Goal: Check status: Check status

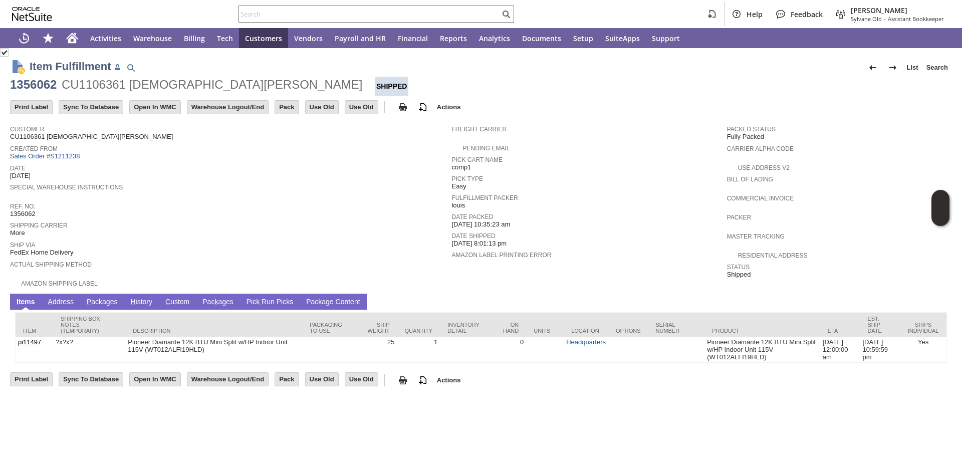
click at [55, 302] on link "A ddress" at bounding box center [61, 303] width 31 height 10
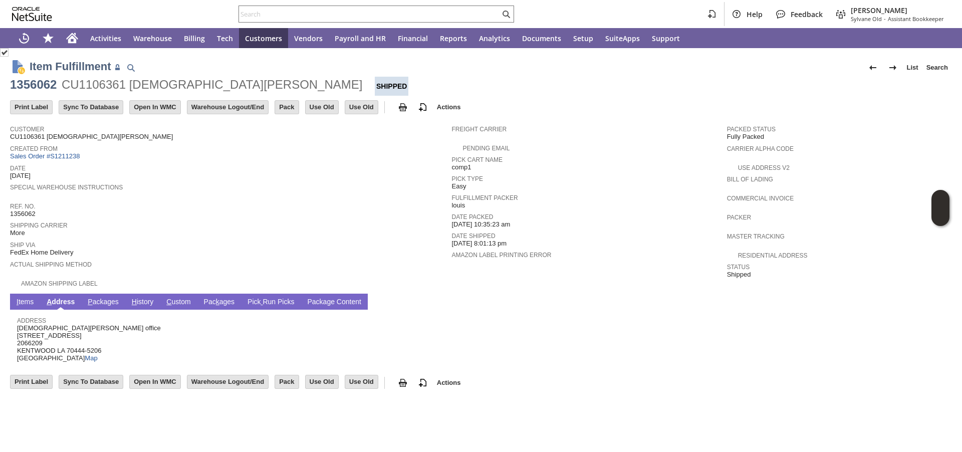
click at [86, 326] on span "Christian reevesPOTurner office 15314 HIGHWAY 38 2066209 KENTWOOD LA 70444-5206…" at bounding box center [89, 343] width 144 height 38
click at [129, 339] on div "Address Christian reevesPOTurner office 15314 HIGHWAY 38 2066209 KENTWOOD LA 70…" at bounding box center [478, 338] width 923 height 48
click at [103, 326] on span "Christian reevesPOTurner office 15314 HIGHWAY 38 2066209 KENTWOOD LA 70444-5206…" at bounding box center [89, 343] width 144 height 38
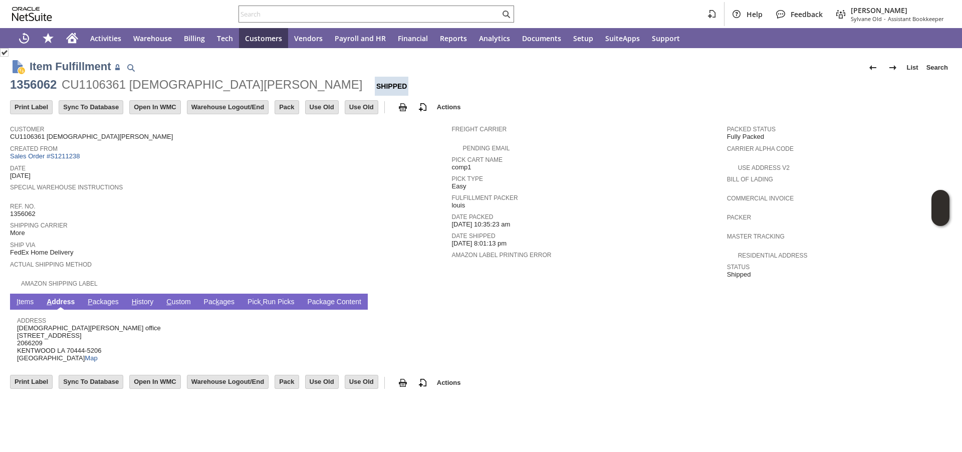
click at [103, 326] on span "Christian reevesPOTurner office 15314 HIGHWAY 38 2066209 KENTWOOD LA 70444-5206…" at bounding box center [89, 343] width 144 height 38
click at [131, 334] on div "Address Christian reevesPOTurner office 15314 HIGHWAY 38 2066209 KENTWOOD LA 70…" at bounding box center [478, 338] width 923 height 48
click at [550, 182] on span "Pick Type" at bounding box center [586, 177] width 270 height 10
click at [70, 325] on span "Christian reevesPOTurner office 15314 HIGHWAY 38 2066209 KENTWOOD LA 70444-5206…" at bounding box center [89, 343] width 144 height 38
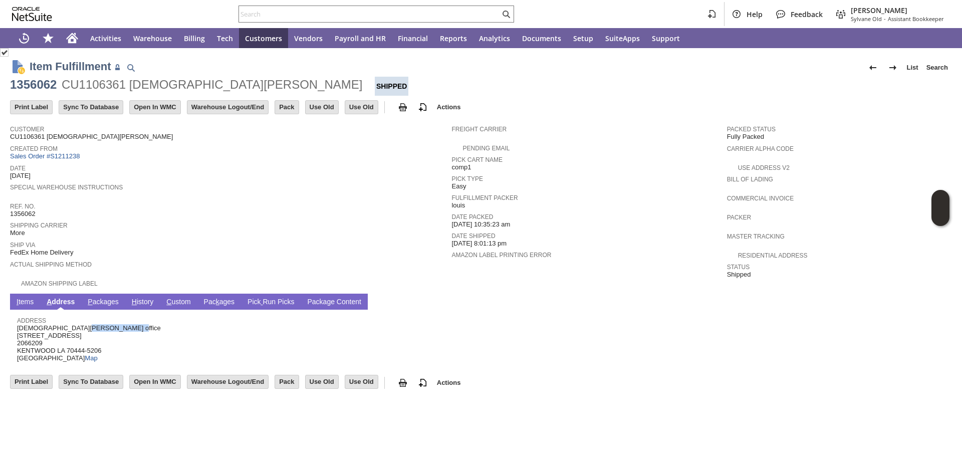
click at [70, 325] on span "Christian reevesPOTurner office 15314 HIGHWAY 38 2066209 KENTWOOD LA 70444-5206…" at bounding box center [89, 343] width 144 height 38
click at [150, 333] on div "Address Christian reevesPOTurner office 15314 HIGHWAY 38 2066209 KENTWOOD LA 70…" at bounding box center [478, 338] width 923 height 48
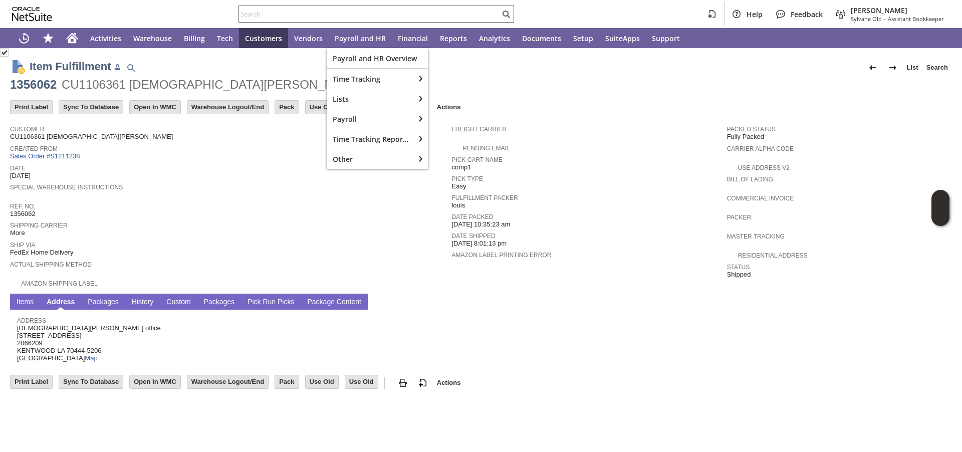
click at [370, 16] on input "text" at bounding box center [369, 14] width 261 height 12
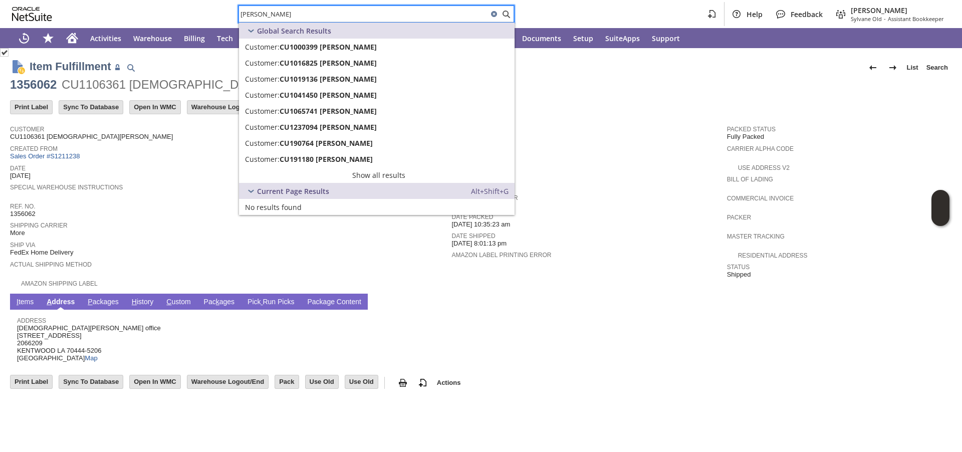
click at [346, 17] on input "edward kim" at bounding box center [363, 14] width 249 height 12
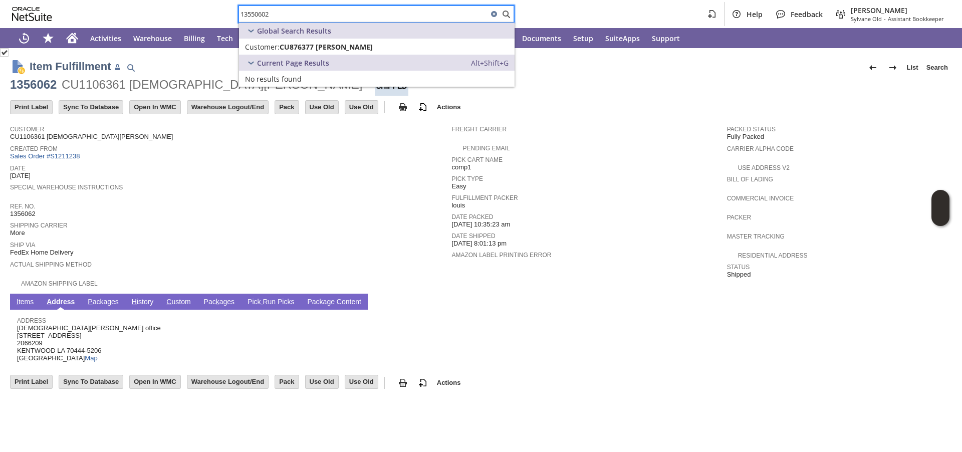
click at [256, 10] on input "13550602" at bounding box center [363, 14] width 249 height 12
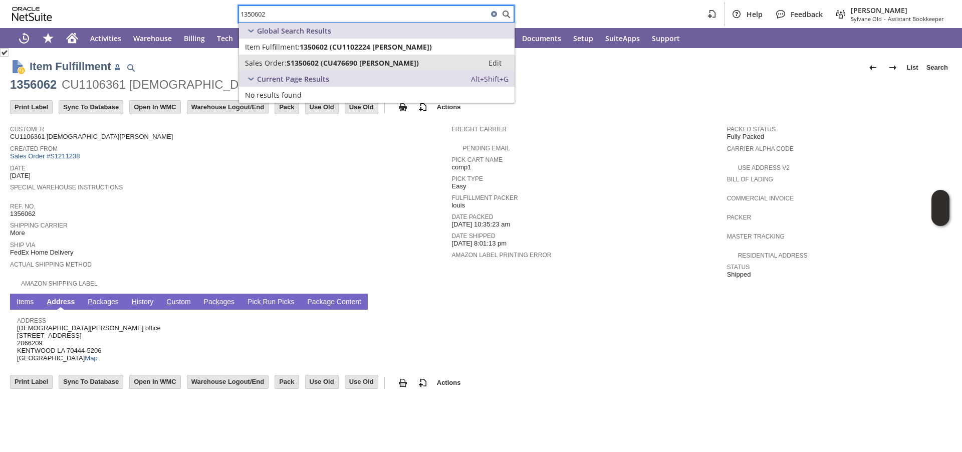
type input "1350602"
click at [324, 62] on span "S1350602 (CU476690 Edward Kim)" at bounding box center [353, 63] width 132 height 10
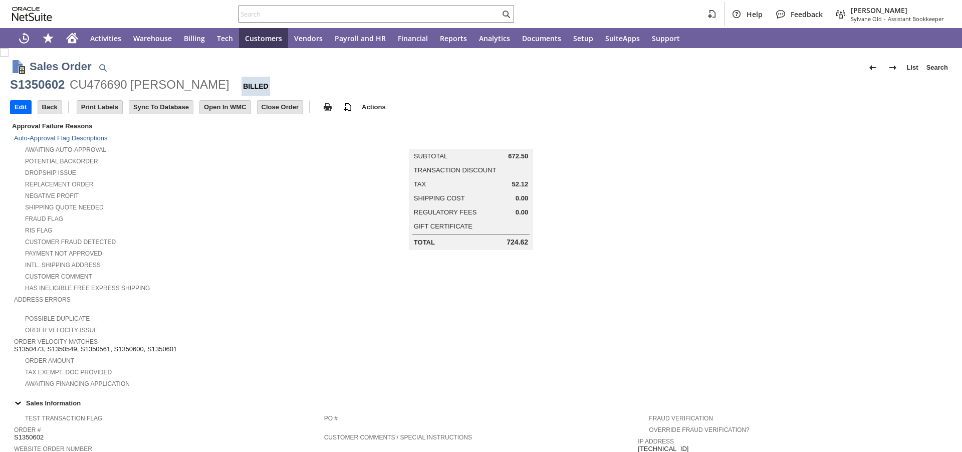
scroll to position [631, 0]
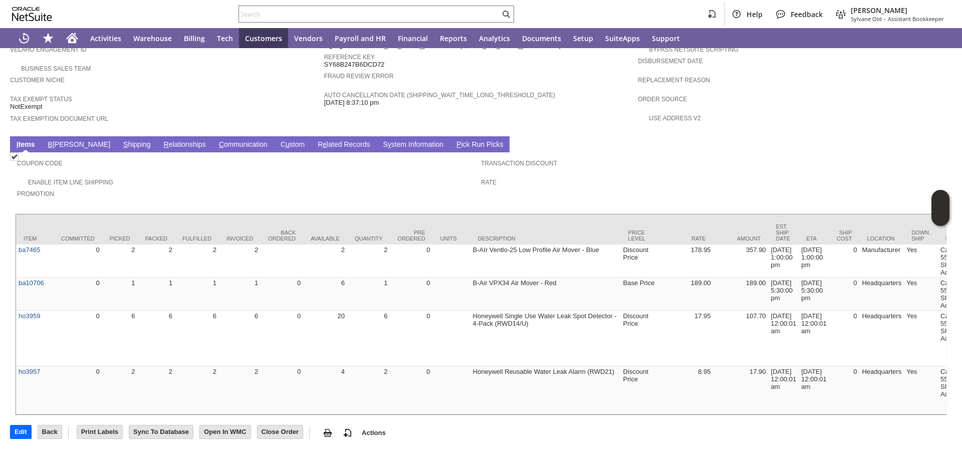
click at [121, 140] on link "S hipping" at bounding box center [137, 145] width 33 height 10
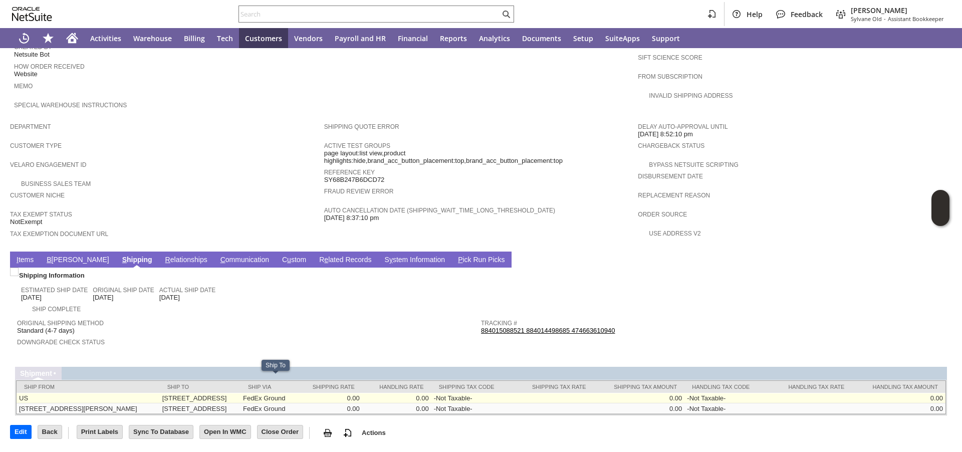
drag, startPoint x: 220, startPoint y: 380, endPoint x: 144, endPoint y: 377, distance: 76.7
click at [144, 393] on tr "US 840 17th St Leasing Office San Diego CA 92101 United States FedEx Ground 0.0…" at bounding box center [481, 398] width 929 height 11
copy tr "840 17th St"
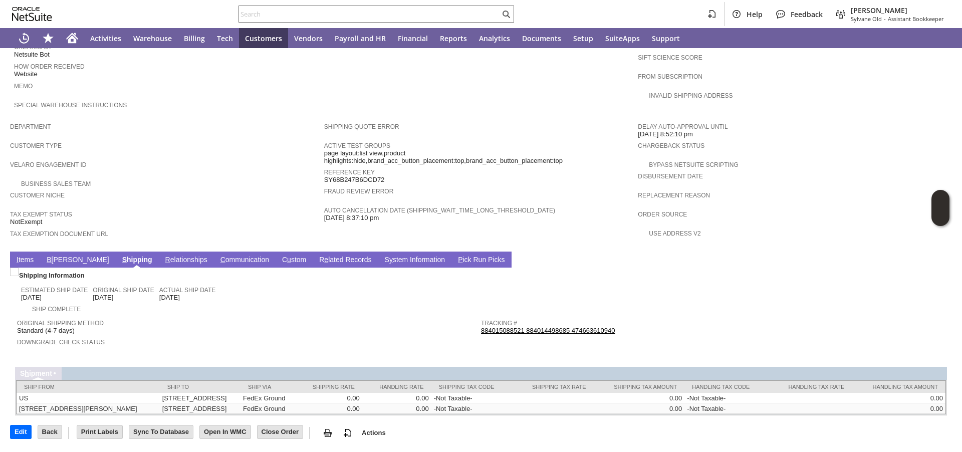
click at [226, 317] on span "Original Shipping Method" at bounding box center [246, 322] width 459 height 10
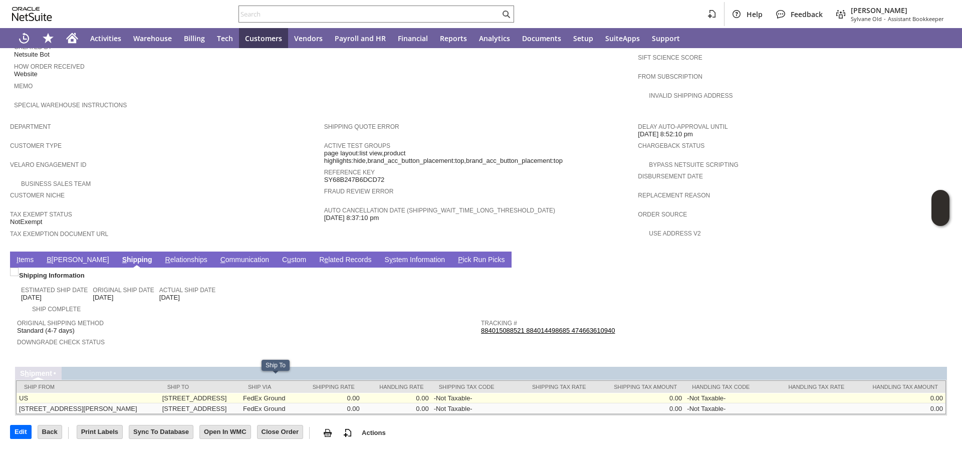
click at [222, 393] on td "840 17th St Leasing Office San Diego CA 92101 United States" at bounding box center [200, 398] width 81 height 11
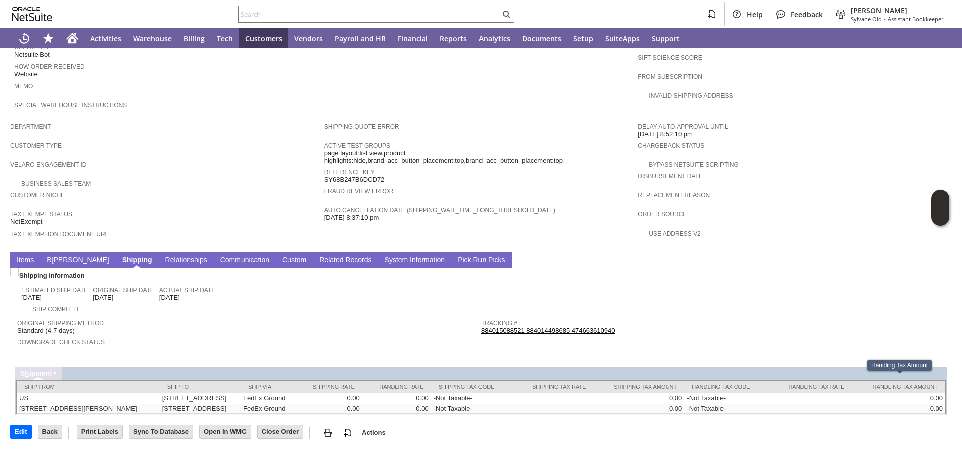
drag, startPoint x: 26, startPoint y: 241, endPoint x: 26, endPoint y: 227, distance: 14.0
click at [26, 252] on td "I tems" at bounding box center [25, 260] width 30 height 16
click at [23, 256] on link "I tems" at bounding box center [25, 261] width 22 height 10
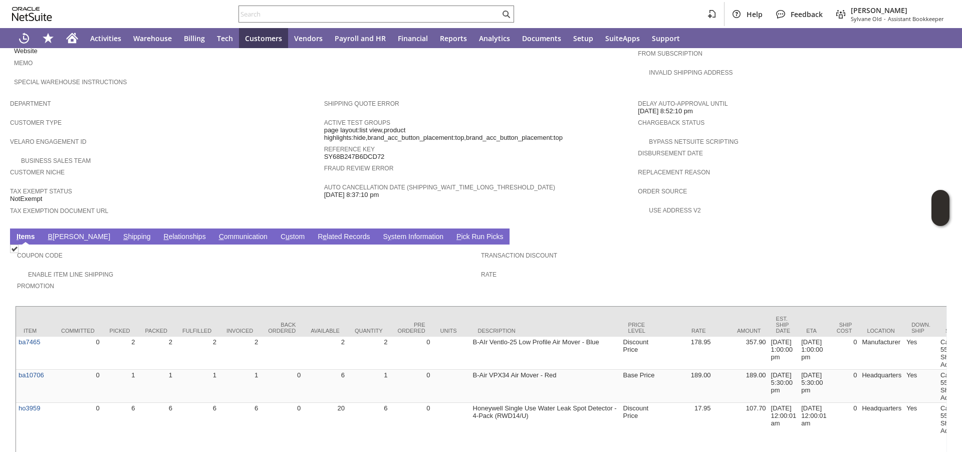
click at [187, 150] on div "Velaro Engagement ID" at bounding box center [164, 144] width 309 height 18
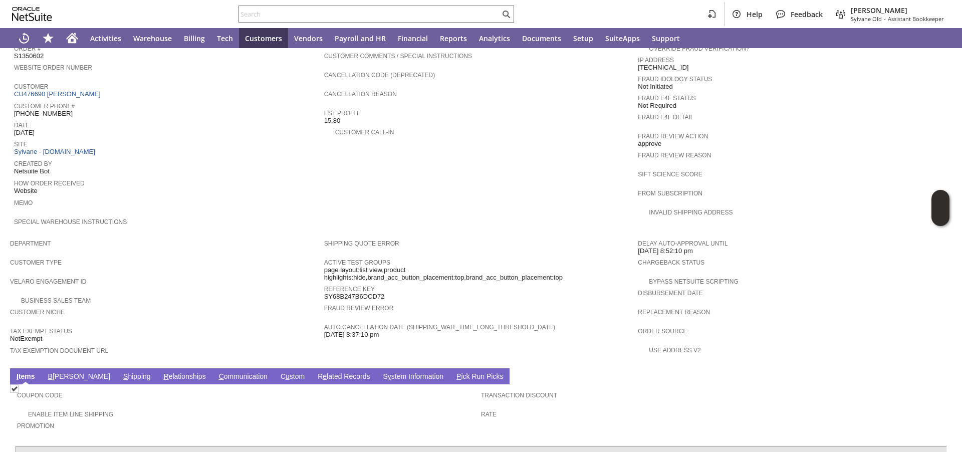
scroll to position [381, 0]
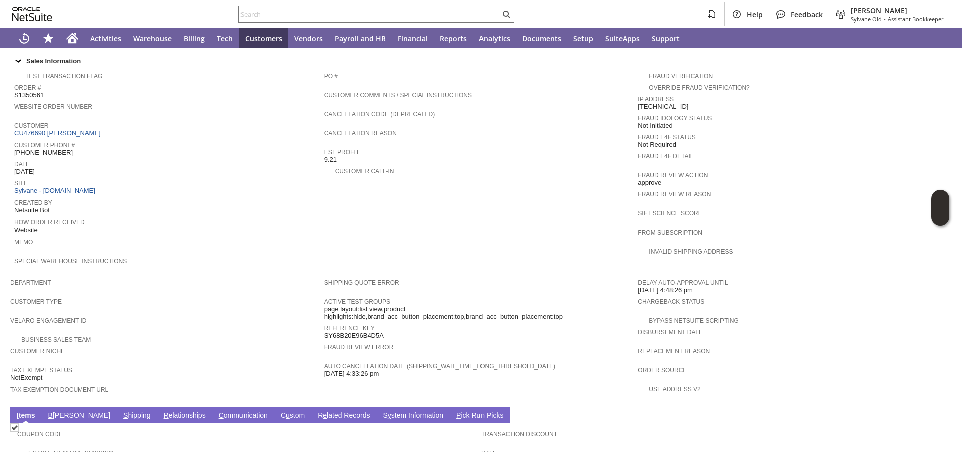
scroll to position [631, 0]
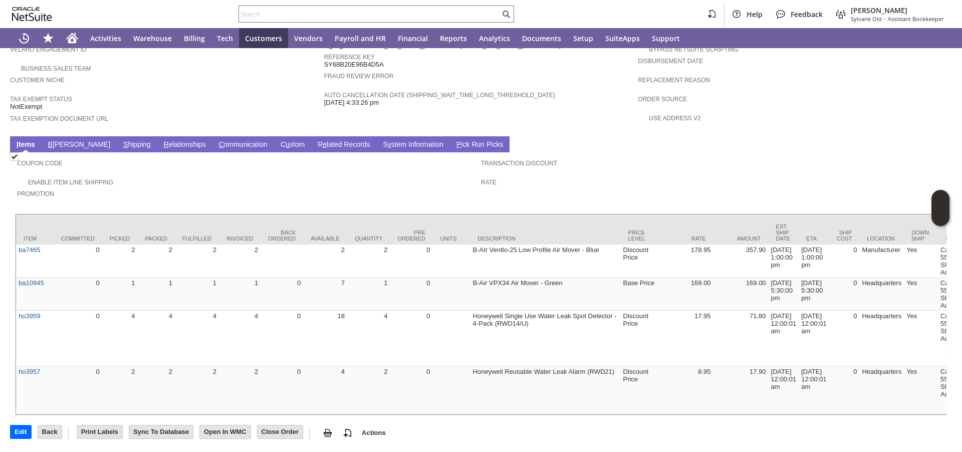
click at [121, 140] on link "S hipping" at bounding box center [137, 145] width 33 height 10
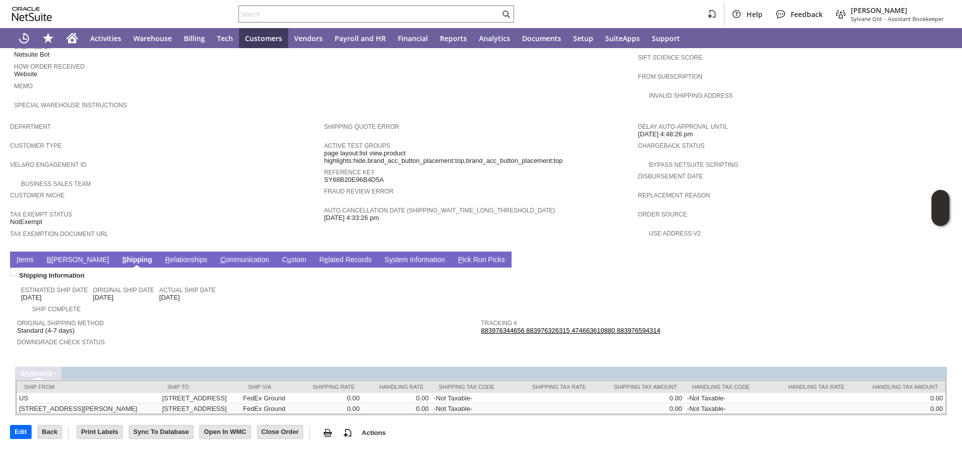
scroll to position [521, 0]
click at [54, 256] on link "B [PERSON_NAME]" at bounding box center [77, 261] width 67 height 10
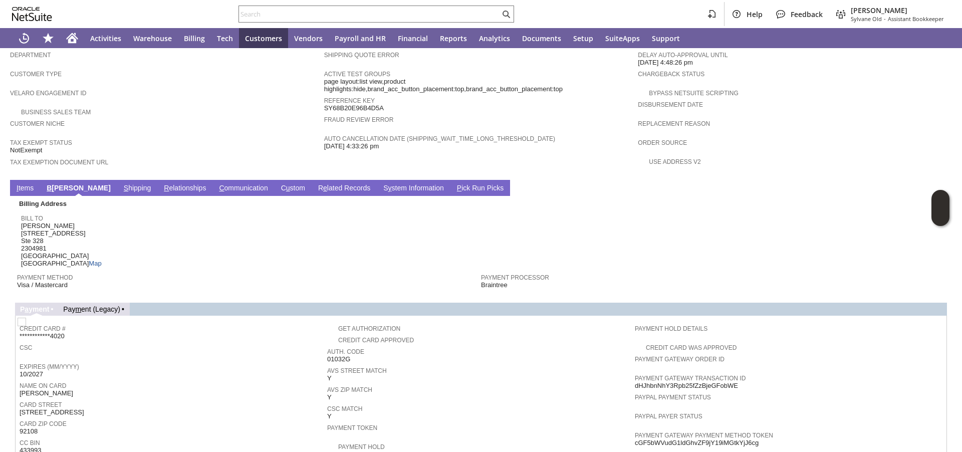
scroll to position [675, 0]
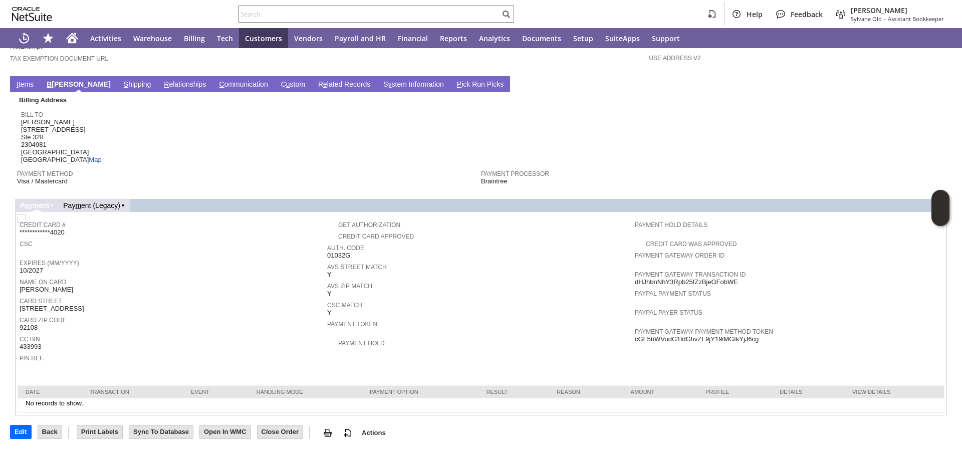
click at [381, 81] on link "S y stem Information" at bounding box center [414, 85] width 66 height 10
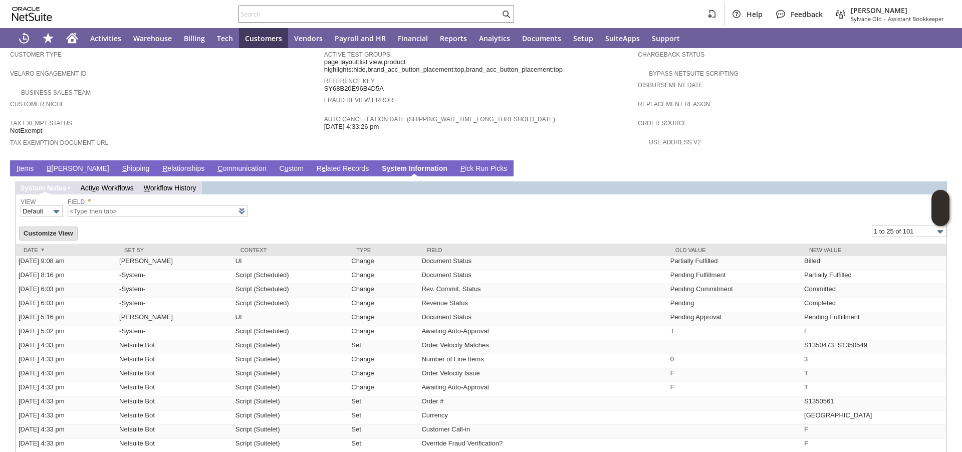
scroll to position [588, 0]
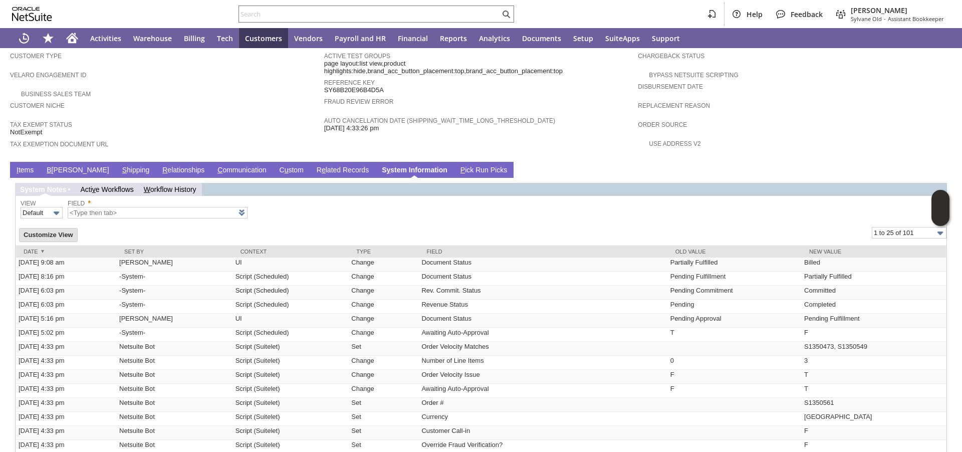
click at [25, 170] on link "I tems" at bounding box center [25, 171] width 22 height 10
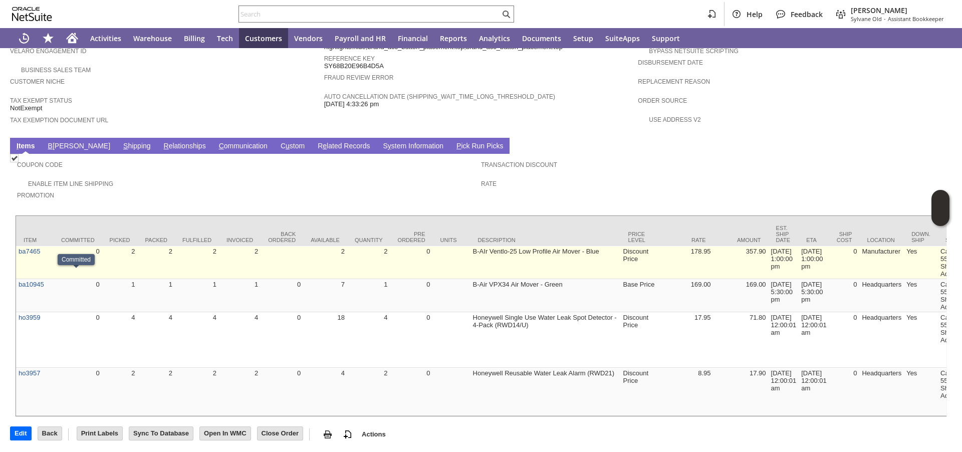
scroll to position [631, 0]
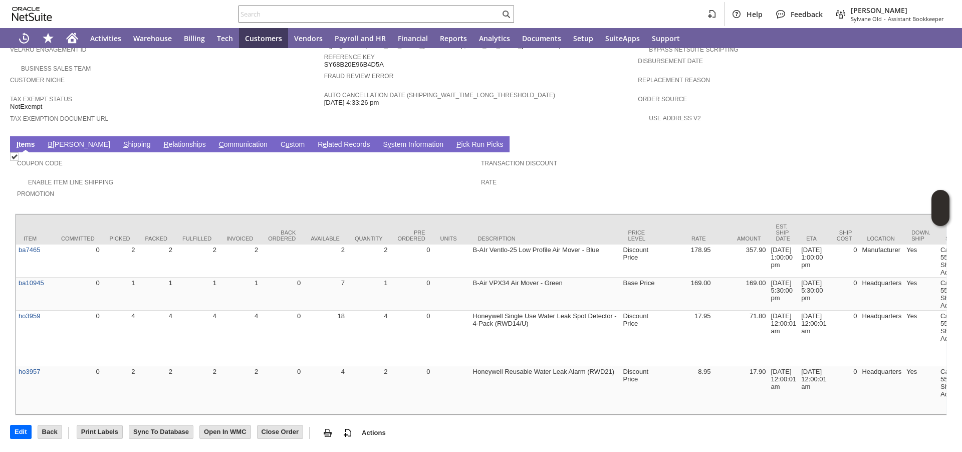
click at [380, 140] on link "S y stem Information" at bounding box center [413, 145] width 66 height 10
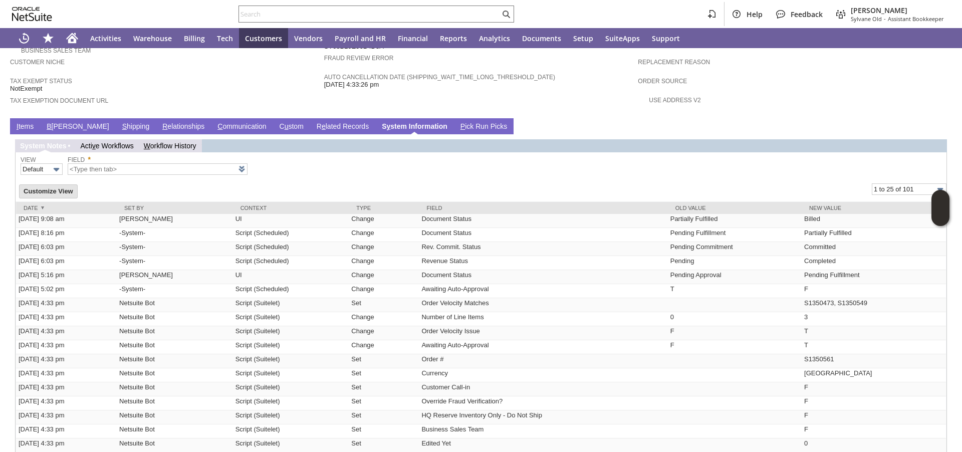
type input "1 to 25 of 101"
click at [21, 128] on link "I tems" at bounding box center [25, 127] width 22 height 10
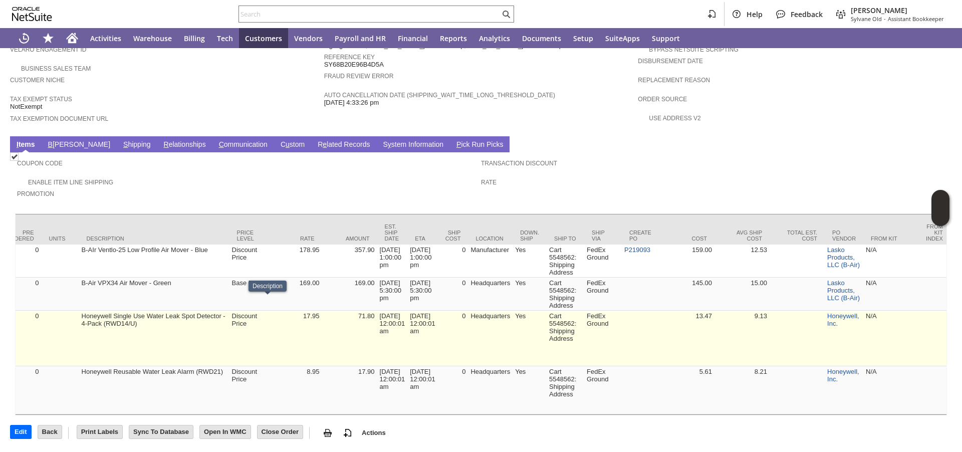
scroll to position [0, 403]
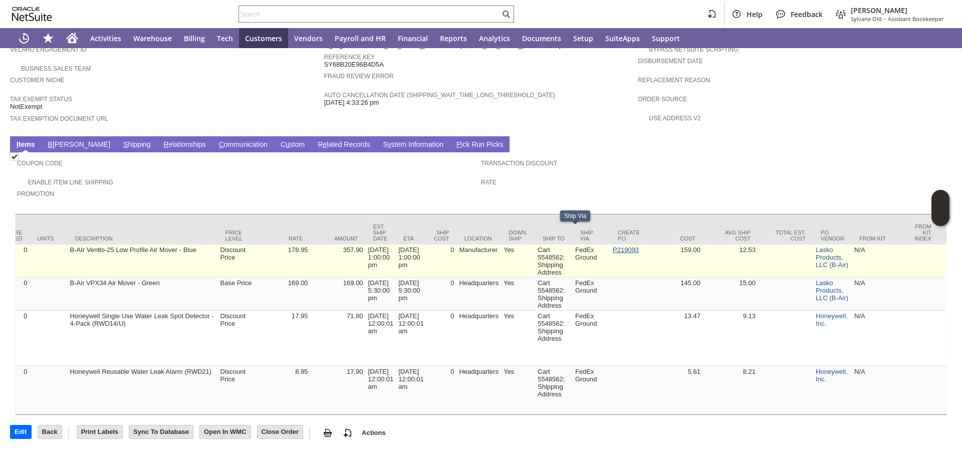
click at [613, 246] on link "P219093" at bounding box center [626, 250] width 26 height 8
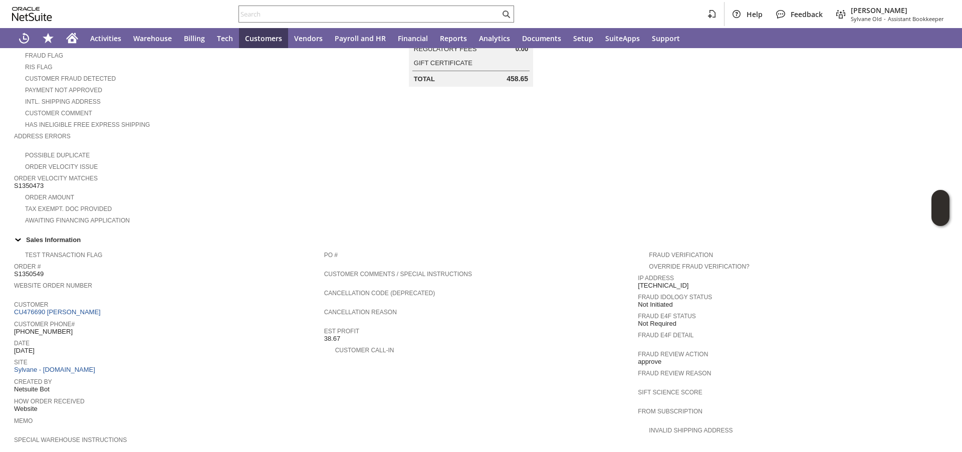
scroll to position [631, 0]
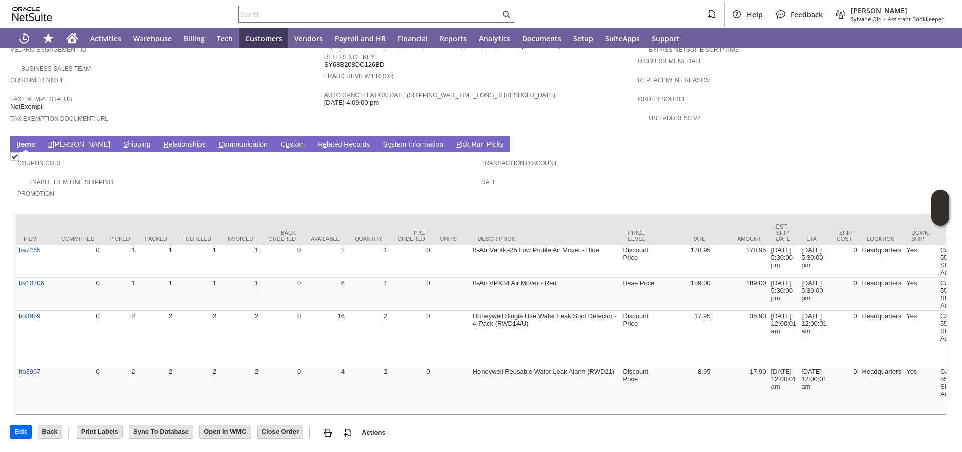
click at [121, 140] on link "S hipping" at bounding box center [137, 145] width 33 height 10
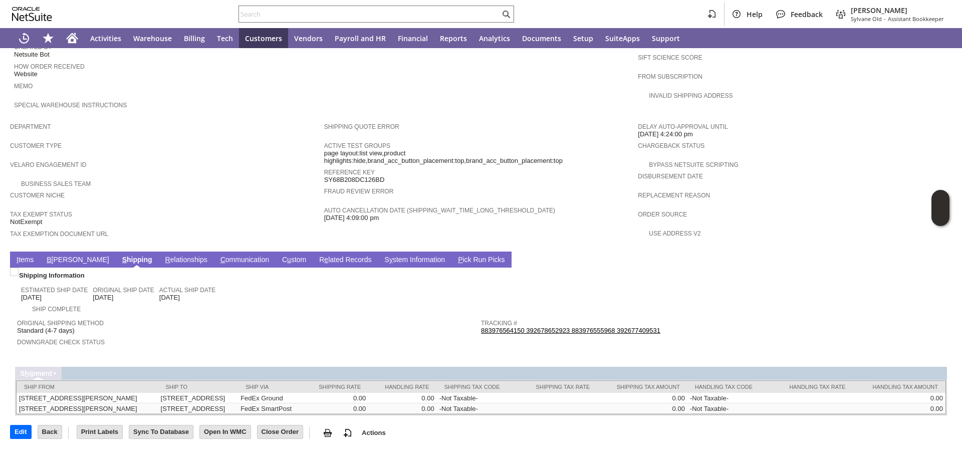
scroll to position [521, 0]
click at [60, 256] on link "B [PERSON_NAME]" at bounding box center [77, 261] width 67 height 10
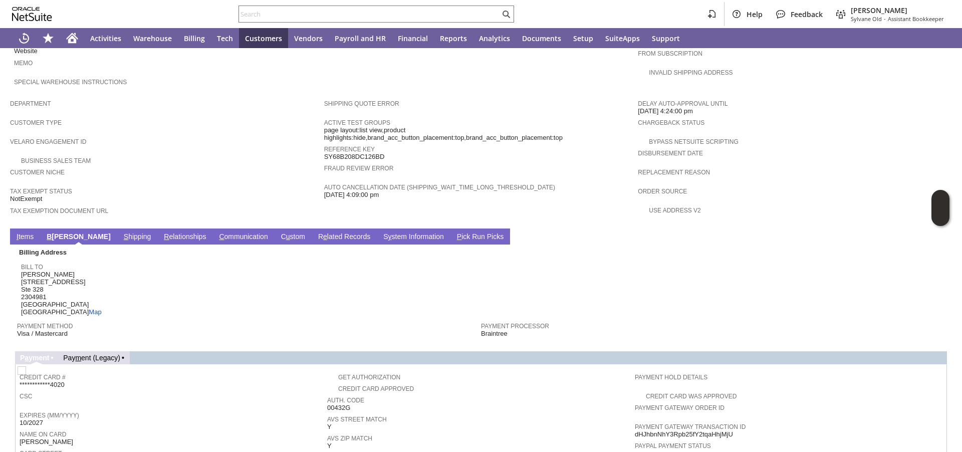
scroll to position [675, 0]
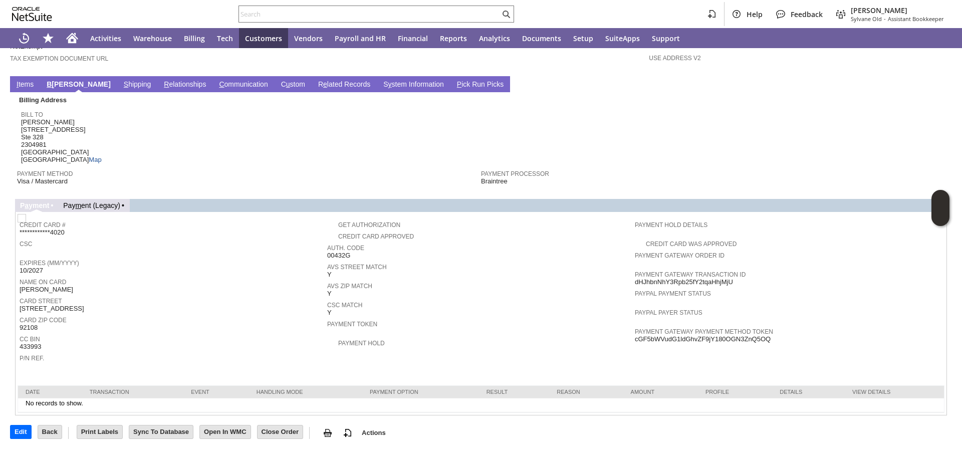
click at [316, 83] on link "R e lated Records" at bounding box center [344, 85] width 57 height 10
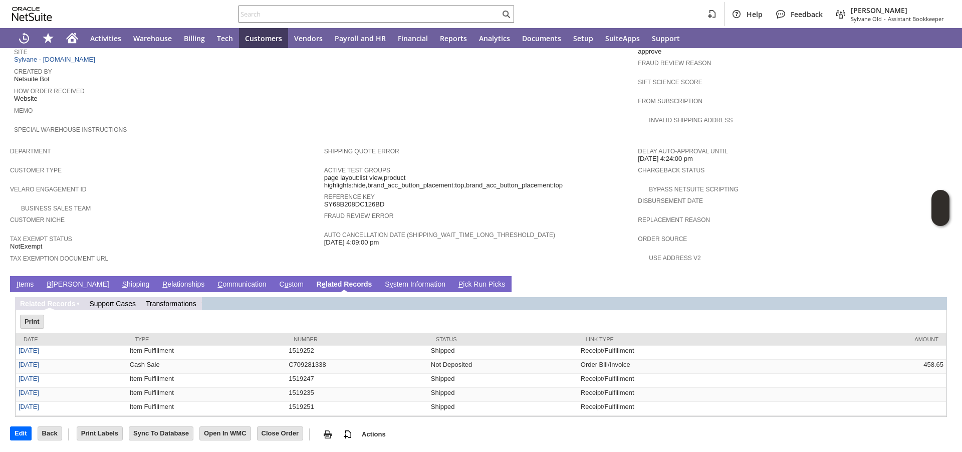
scroll to position [0, 0]
click at [382, 287] on link "S y stem Information" at bounding box center [415, 285] width 66 height 10
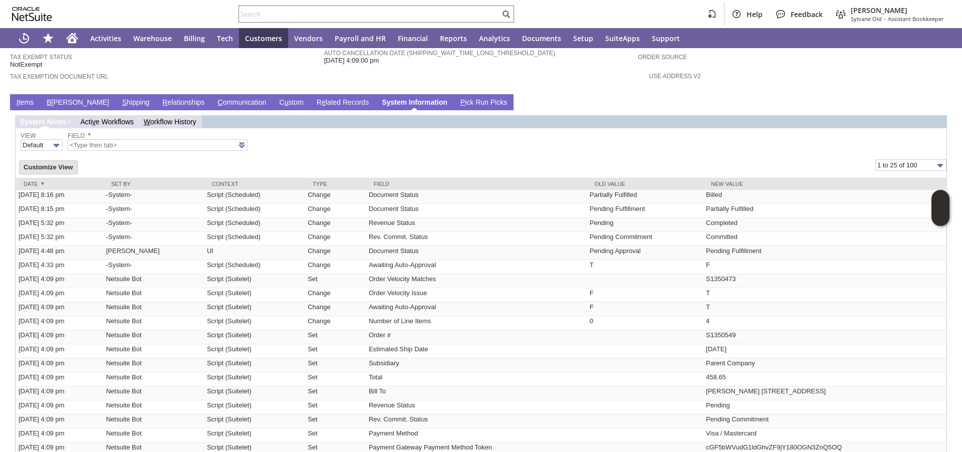
scroll to position [657, 0]
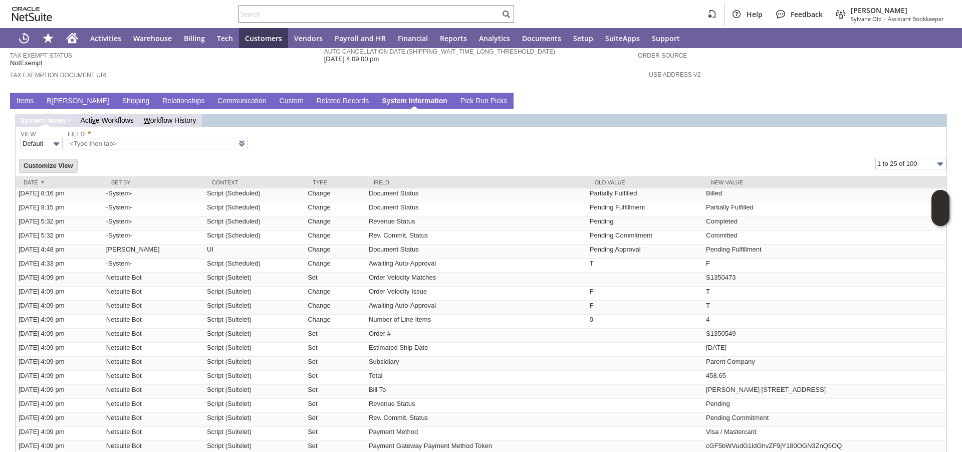
click at [22, 106] on td "I tems" at bounding box center [25, 101] width 30 height 16
click at [22, 104] on link "I tems" at bounding box center [25, 102] width 22 height 10
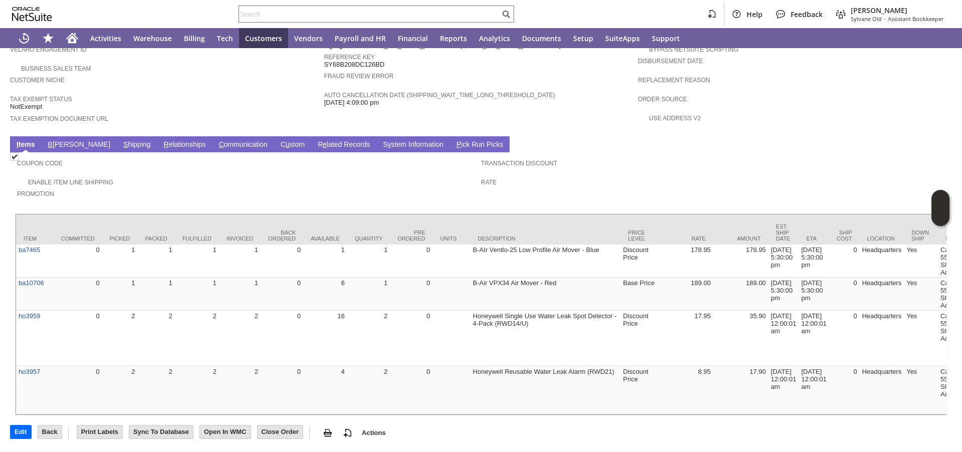
scroll to position [631, 0]
click at [380, 140] on link "S y stem Information" at bounding box center [413, 145] width 66 height 10
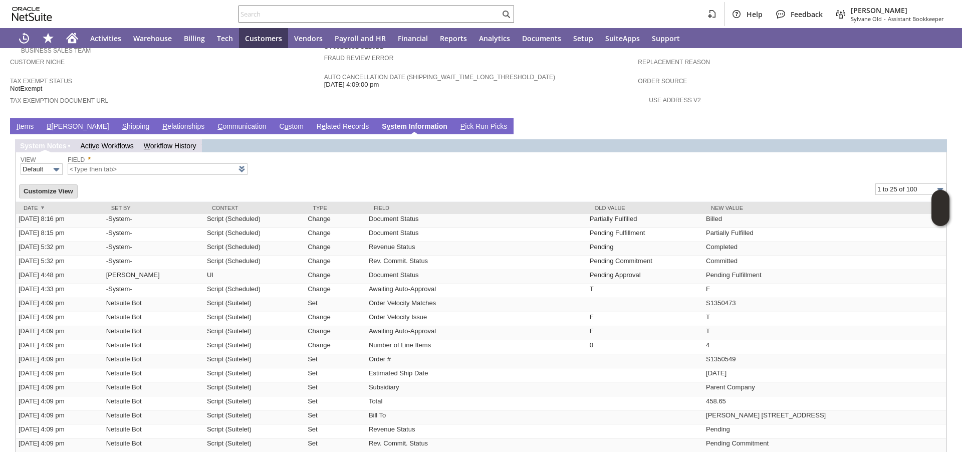
type input "1 to 25 of 100"
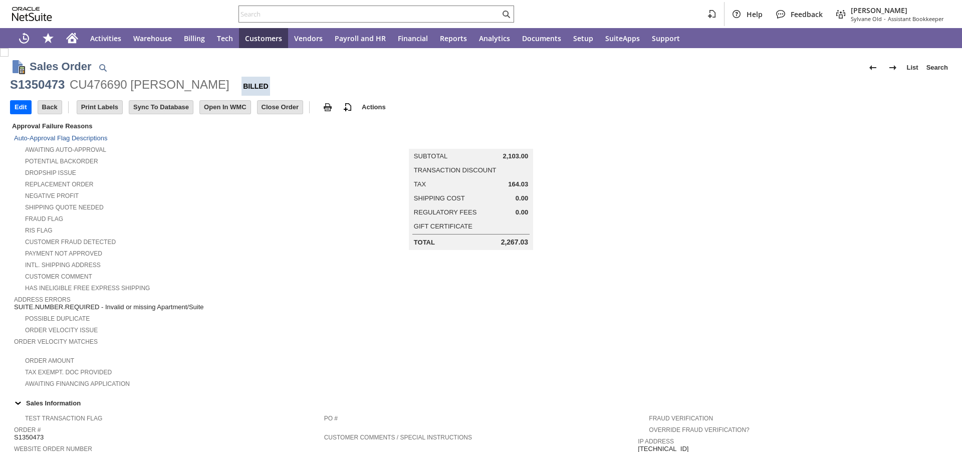
scroll to position [486, 0]
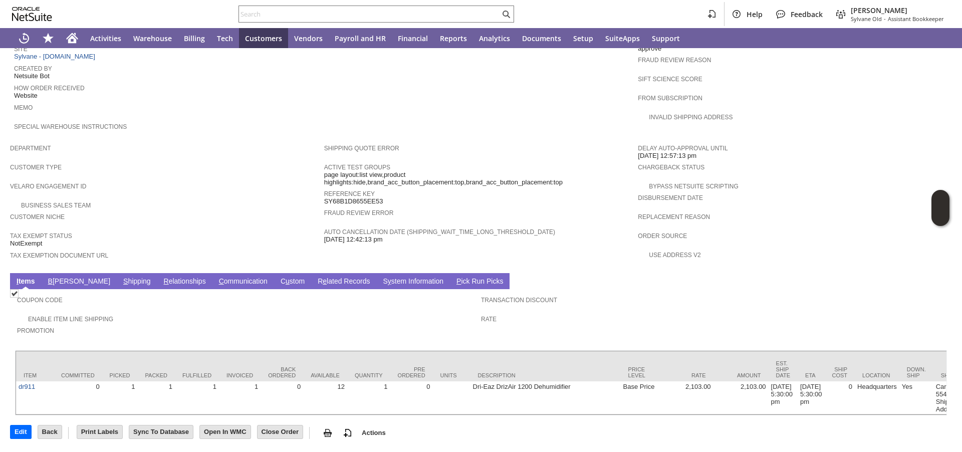
click at [121, 277] on link "S hipping" at bounding box center [137, 282] width 33 height 10
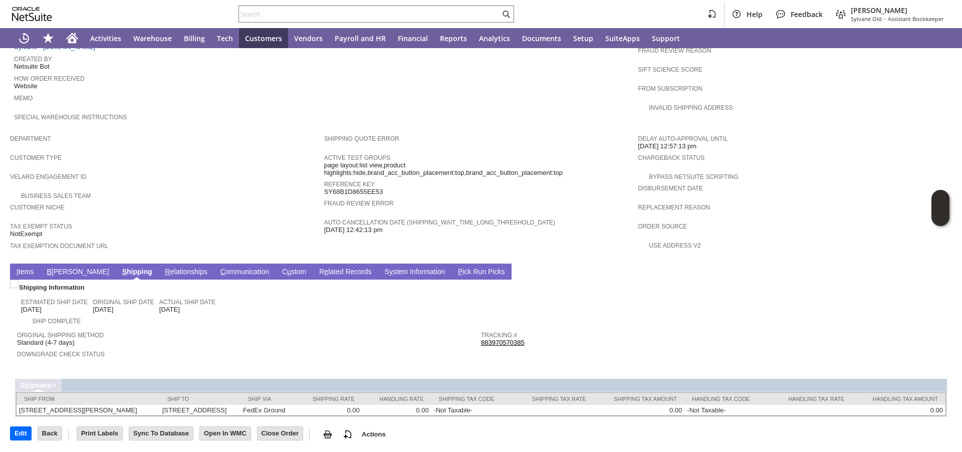
click at [52, 275] on link "B [PERSON_NAME]" at bounding box center [77, 273] width 67 height 10
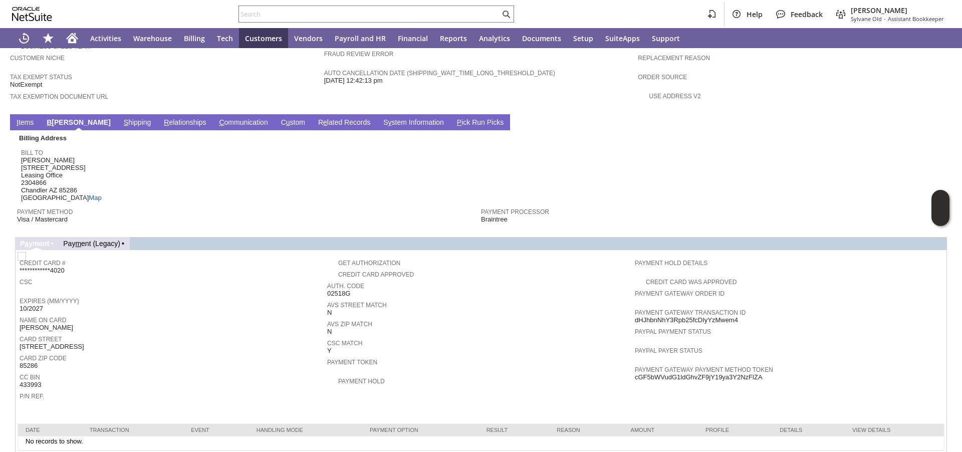
scroll to position [675, 0]
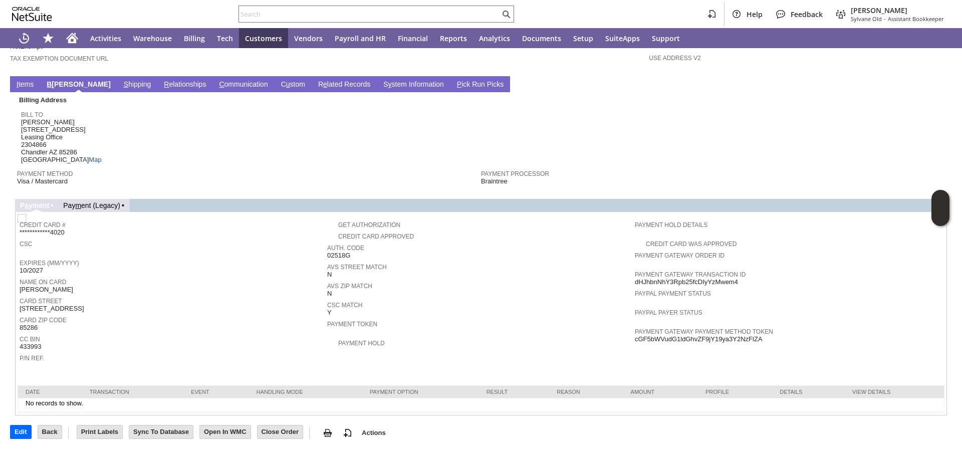
click at [73, 307] on div "Card Street [STREET_ADDRESS]" at bounding box center [171, 304] width 303 height 18
click at [134, 326] on div "Card Zip Code 85286" at bounding box center [171, 323] width 303 height 18
click at [381, 85] on link "S y stem Information" at bounding box center [414, 85] width 66 height 10
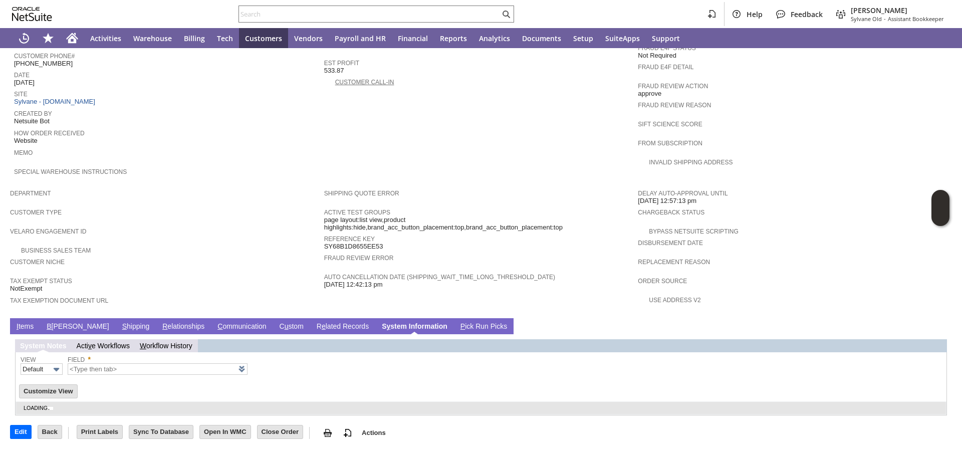
type input "1 to 25 of 98"
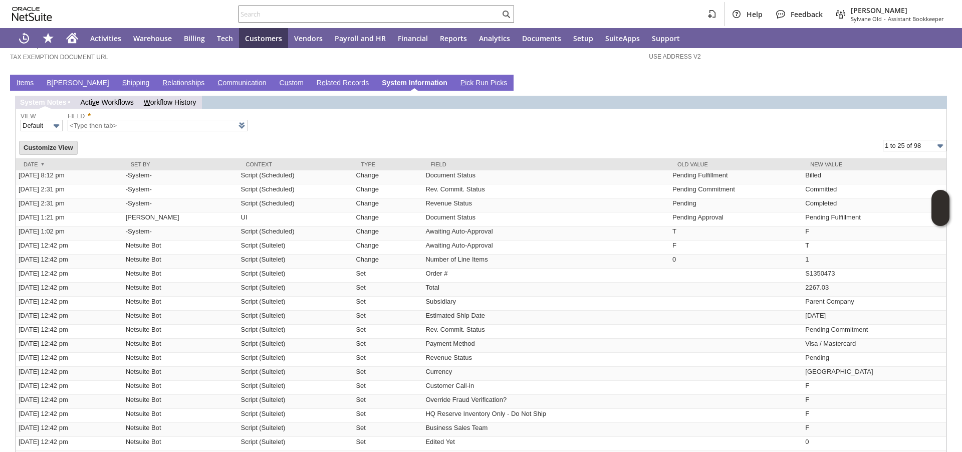
click at [19, 81] on link "I tems" at bounding box center [25, 84] width 22 height 10
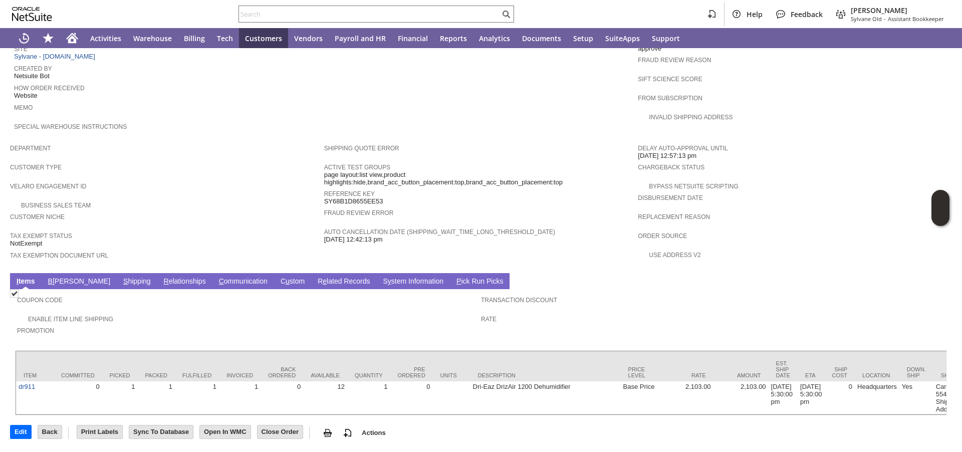
click at [66, 277] on link "B [PERSON_NAME]" at bounding box center [79, 282] width 67 height 10
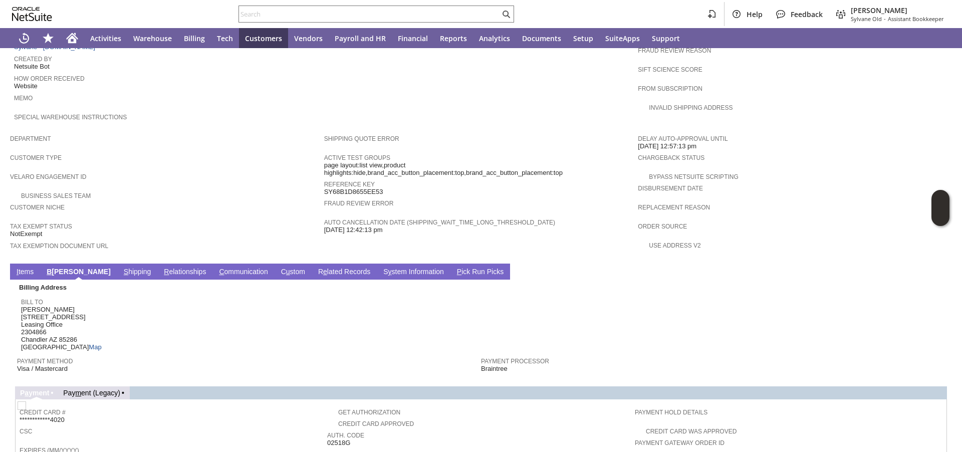
click at [24, 272] on link "I tems" at bounding box center [25, 273] width 22 height 10
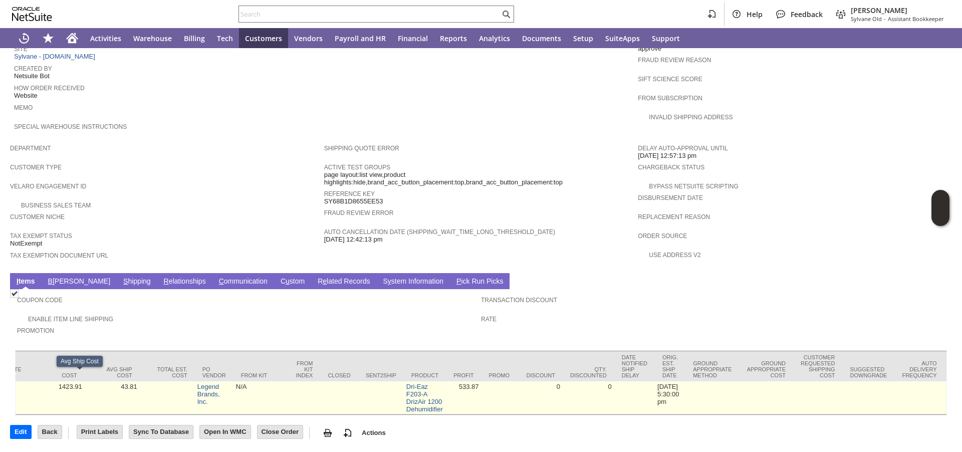
scroll to position [0, 0]
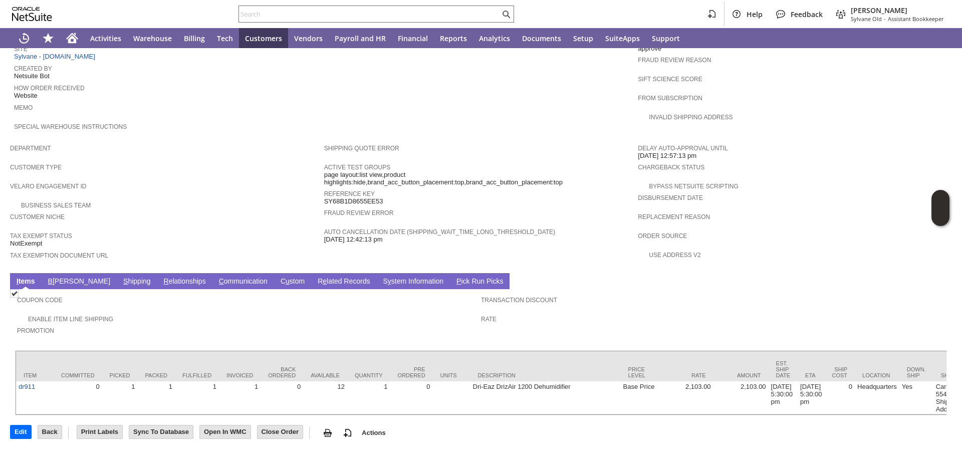
click at [203, 120] on span "Special Warehouse Instructions" at bounding box center [166, 125] width 305 height 10
